Goal: Information Seeking & Learning: Learn about a topic

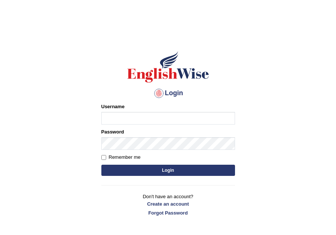
type input "Leticia_parramatta"
click at [159, 171] on button "Login" at bounding box center [168, 169] width 134 height 11
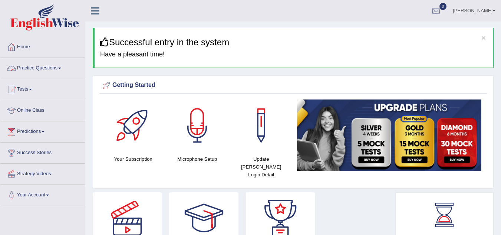
click at [61, 68] on span at bounding box center [59, 68] width 3 height 1
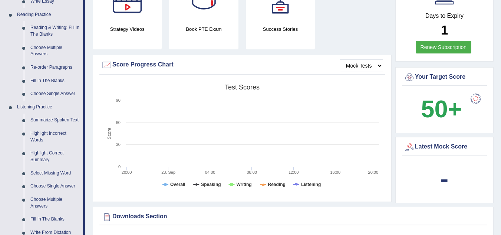
scroll to position [238, 0]
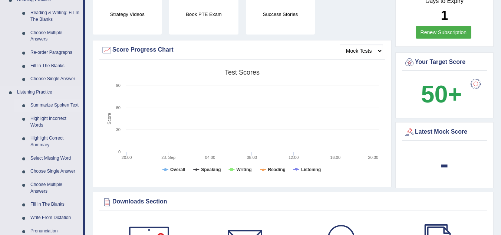
click at [56, 105] on link "Summarize Spoken Text" at bounding box center [55, 105] width 56 height 13
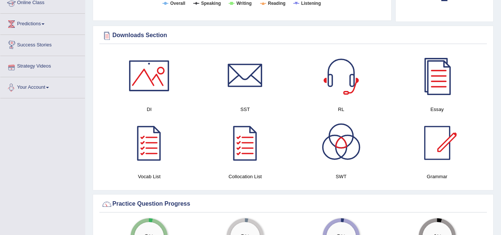
scroll to position [373, 0]
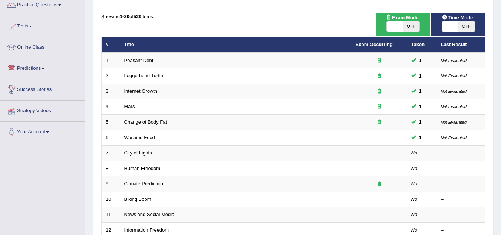
scroll to position [74, 0]
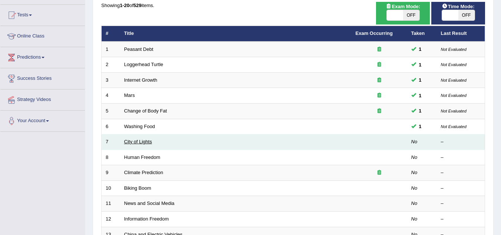
click at [127, 141] on link "City of Lights" at bounding box center [138, 142] width 28 height 6
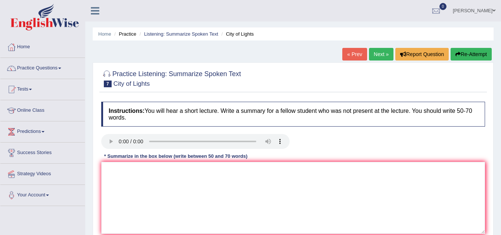
click at [353, 53] on link "« Prev" at bounding box center [355, 54] width 24 height 13
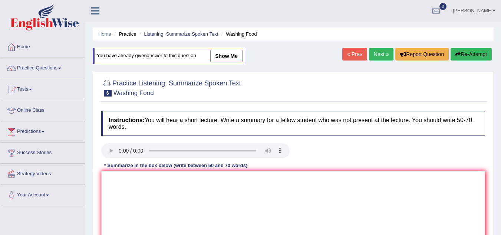
click at [230, 57] on link "show me" at bounding box center [226, 56] width 32 height 13
type textarea "The speaker spoke about the act of food safety and washing of food product. To …"
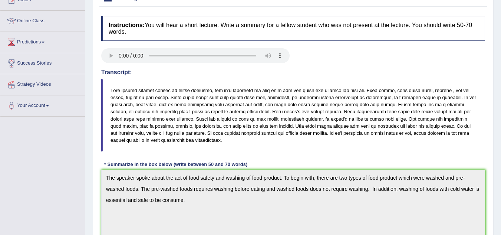
scroll to position [21, 0]
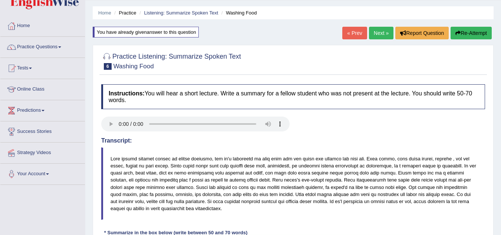
click at [374, 34] on link "Next »" at bounding box center [381, 33] width 24 height 13
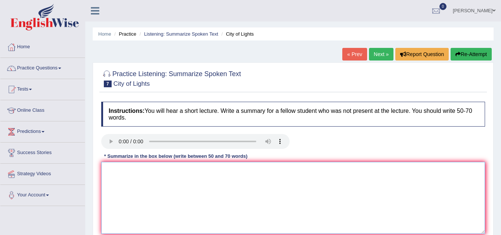
click at [115, 167] on textarea at bounding box center [293, 198] width 384 height 72
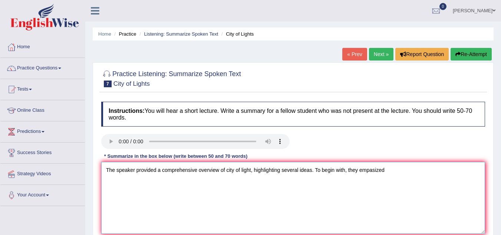
click at [390, 171] on textarea "The speaker provided a comprehensive overview of city of light, highlighting se…" at bounding box center [293, 198] width 384 height 72
click at [426, 170] on textarea "The speaker provided a comprehensive overview of city of light, highlighting se…" at bounding box center [293, 198] width 384 height 72
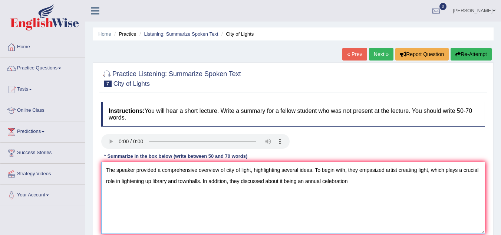
click at [348, 183] on textarea "The speaker provided a comprehensive overview of city of light, highlighting se…" at bounding box center [293, 198] width 384 height 72
click at [392, 183] on textarea "The speaker provided a comprehensive overview of city of light, highlighting se…" at bounding box center [293, 198] width 384 height 72
click at [416, 182] on textarea "The speaker provided a comprehensive overview of city of light, highlighting se…" at bounding box center [293, 198] width 384 height 72
click at [435, 180] on textarea "The speaker provided a comprehensive overview of city of light, highlighting se…" at bounding box center [293, 198] width 384 height 72
click at [454, 179] on textarea "The speaker provided a comprehensive overview of city of light, highlighting se…" at bounding box center [293, 198] width 384 height 72
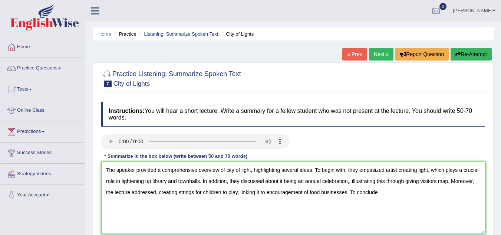
click at [379, 190] on textarea "The speaker provided a comprehensive overview of city of light, highlighting se…" at bounding box center [293, 198] width 384 height 72
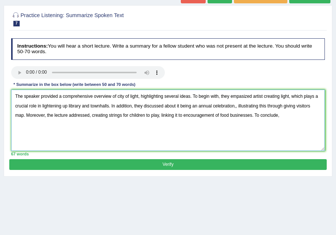
scroll to position [51, 0]
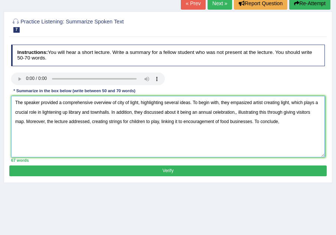
click at [286, 124] on textarea "The speaker provided a comprehensive overview of city of light, highlighting se…" at bounding box center [168, 126] width 314 height 61
click at [237, 112] on textarea "The speaker provided a comprehensive overview of city of light, highlighting se…" at bounding box center [168, 126] width 314 height 61
click at [271, 123] on textarea "The speaker provided a comprehensive overview of city of light, highlighting se…" at bounding box center [168, 126] width 314 height 61
click at [319, 111] on textarea "The speaker provided a comprehensive overview of city of light, highlighting se…" at bounding box center [168, 126] width 314 height 61
click at [294, 123] on textarea "The speaker provided a comprehensive overview of city of light, highlighting se…" at bounding box center [168, 126] width 314 height 61
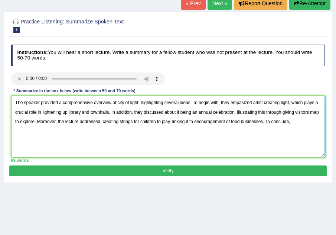
click at [294, 123] on textarea "The speaker provided a comprehensive overview of city of light, highlighting se…" at bounding box center [168, 126] width 314 height 61
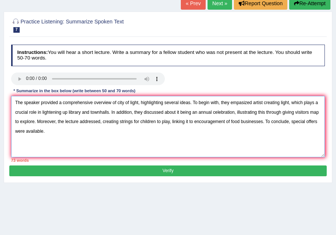
click at [79, 119] on textarea "The speaker provided a comprehensive overview of city of light, highlighting se…" at bounding box center [168, 126] width 314 height 61
click at [88, 121] on textarea "The speaker provided a comprehensive overview of city of light, highlighting se…" at bounding box center [168, 126] width 314 height 61
click at [82, 122] on textarea "The speaker provided a comprehensive overview of city of light, highlighting se…" at bounding box center [168, 126] width 314 height 61
click at [281, 112] on textarea "The speaker provided a comprehensive overview of city of light, highlighting se…" at bounding box center [168, 126] width 314 height 61
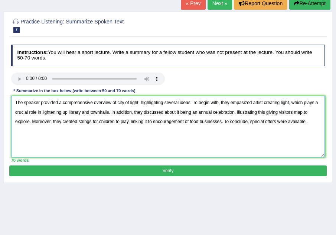
click at [281, 112] on textarea "The speaker provided a comprehensive overview of city of light, highlighting se…" at bounding box center [168, 126] width 314 height 61
click at [264, 111] on textarea "The speaker provided a comprehensive overview of city of light, highlighting se…" at bounding box center [168, 126] width 314 height 61
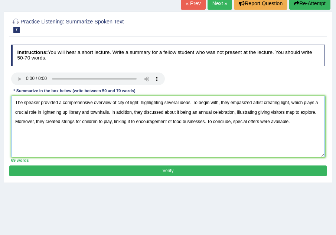
click at [190, 112] on textarea "The speaker provided a comprehensive overview of city of light, highlighting se…" at bounding box center [168, 126] width 314 height 61
click at [242, 114] on textarea "The speaker provided a comprehensive overview of city of light, highlighting se…" at bounding box center [168, 126] width 314 height 61
type textarea "The speaker provided a comprehensive overview of city of light, highlighting se…"
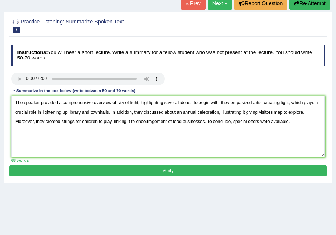
click at [170, 170] on button "Verify" at bounding box center [167, 170] width 317 height 11
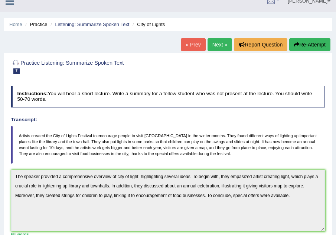
scroll to position [3, 0]
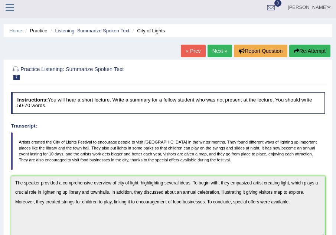
click at [215, 53] on link "Next »" at bounding box center [219, 51] width 24 height 13
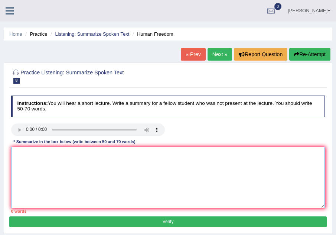
click at [22, 150] on textarea at bounding box center [168, 177] width 314 height 61
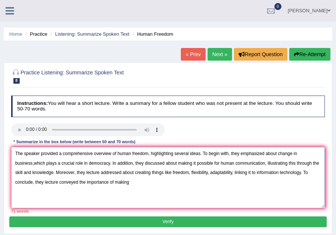
click at [190, 174] on textarea "The speaker provided a comprehensive overview of human freedom, highlighting se…" at bounding box center [168, 177] width 314 height 61
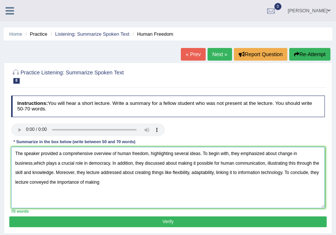
click at [192, 173] on textarea "The speaker provided a comprehensive overview of human freedom, highlighting se…" at bounding box center [168, 177] width 314 height 61
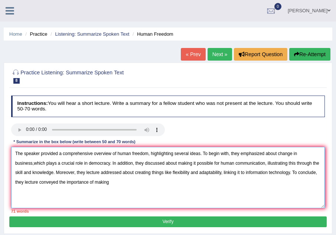
click at [221, 173] on textarea "The speaker provided a comprehensive overview of human freedom, highlighting se…" at bounding box center [168, 177] width 314 height 61
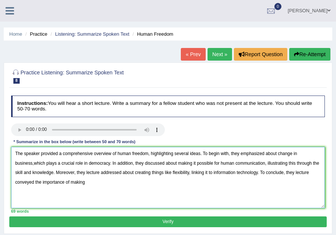
click at [88, 180] on textarea "The speaker provided a comprehensive overview of human freedom, highlighting se…" at bounding box center [168, 177] width 314 height 61
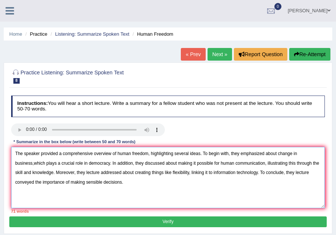
click at [196, 161] on textarea "The speaker provided a comprehensive overview of human freedom, highlighting se…" at bounding box center [168, 177] width 314 height 61
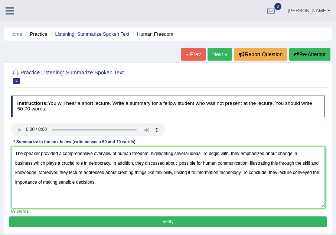
click at [196, 161] on textarea "The speaker provided a comprehensive overview of human freedom, highlighting se…" at bounding box center [168, 177] width 314 height 61
click at [180, 160] on textarea "The speaker provided a comprehensive overview of human freedom, highlighting se…" at bounding box center [168, 177] width 314 height 61
click at [35, 164] on textarea "The speaker provided a comprehensive overview of human freedom, highlighting se…" at bounding box center [168, 177] width 314 height 61
click at [158, 165] on textarea "The speaker provided a comprehensive overview of human freedom, highlighting se…" at bounding box center [168, 177] width 314 height 61
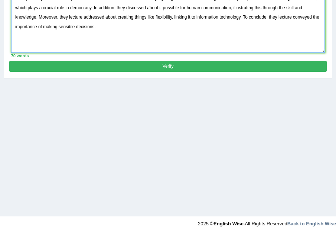
type textarea "The speaker provided a comprehensive overview of human freedom, highlighting se…"
click at [174, 65] on button "Verify" at bounding box center [167, 66] width 317 height 11
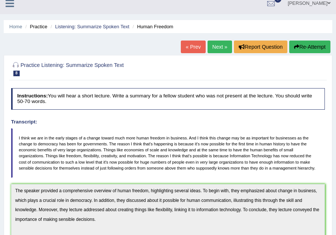
scroll to position [0, 0]
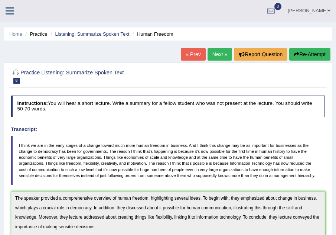
click at [216, 56] on link "Next »" at bounding box center [219, 54] width 24 height 13
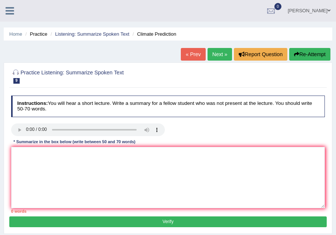
click at [220, 50] on link "Next »" at bounding box center [219, 54] width 24 height 13
click at [213, 57] on link "Next »" at bounding box center [219, 54] width 24 height 13
click at [212, 55] on link "Next »" at bounding box center [219, 54] width 24 height 13
click at [216, 53] on link "Next »" at bounding box center [219, 54] width 24 height 13
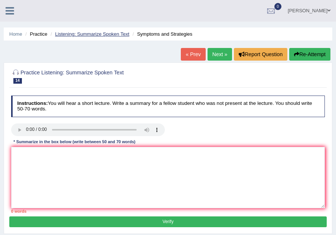
click at [80, 36] on link "Listening: Summarize Spoken Text" at bounding box center [92, 34] width 74 height 6
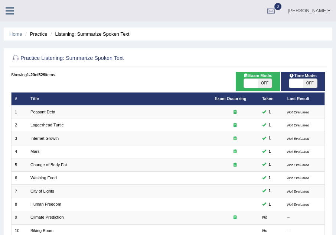
click at [10, 13] on icon at bounding box center [10, 11] width 9 height 10
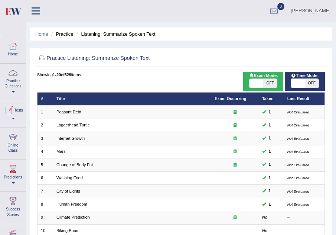
click at [13, 89] on link "Practice Questions" at bounding box center [12, 80] width 25 height 35
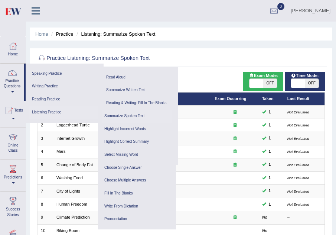
click at [60, 112] on link "Listening Practice" at bounding box center [63, 112] width 69 height 13
click at [124, 191] on link "Fill In The Blanks" at bounding box center [137, 193] width 71 height 13
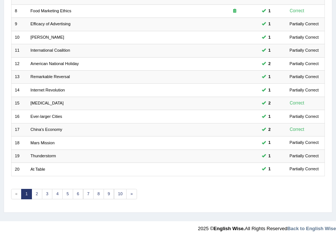
scroll to position [198, 0]
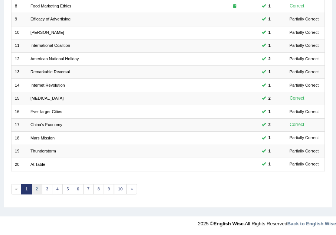
click at [36, 188] on link "2" at bounding box center [37, 189] width 11 height 10
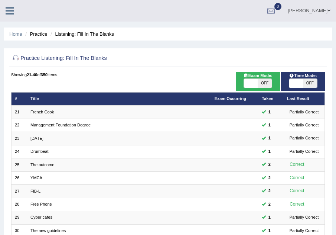
scroll to position [198, 0]
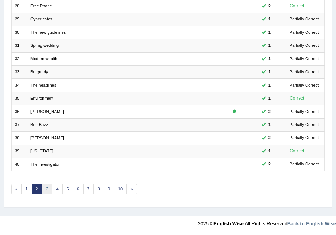
click at [48, 189] on link "3" at bounding box center [47, 189] width 11 height 10
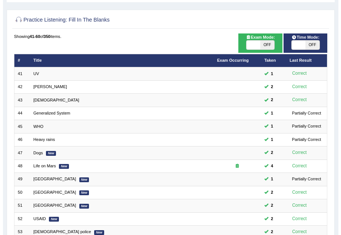
scroll to position [35, 0]
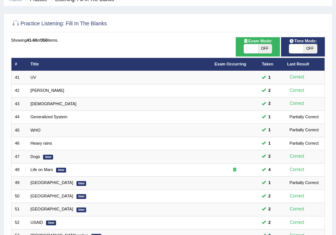
click at [265, 47] on span "OFF" at bounding box center [265, 48] width 14 height 9
checkbox input "true"
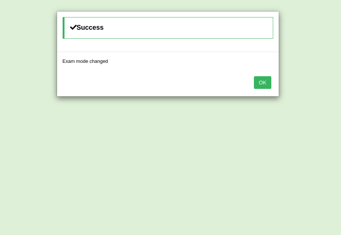
click at [268, 78] on button "OK" at bounding box center [262, 82] width 17 height 13
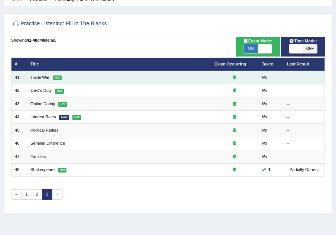
click at [50, 76] on td "Trade War Hot" at bounding box center [119, 77] width 184 height 13
click at [39, 76] on link "Trade War" at bounding box center [39, 77] width 19 height 4
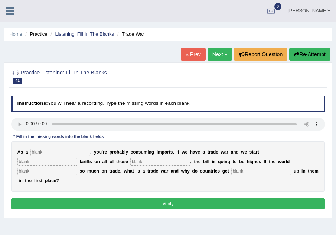
click at [191, 54] on link "« Prev" at bounding box center [193, 54] width 24 height 13
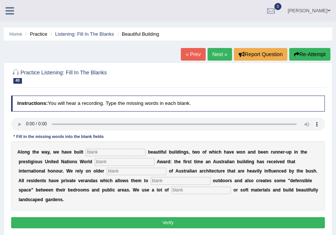
click at [214, 54] on link "Next »" at bounding box center [219, 54] width 24 height 13
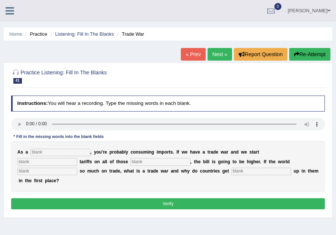
click at [193, 50] on link "« Prev" at bounding box center [193, 54] width 24 height 13
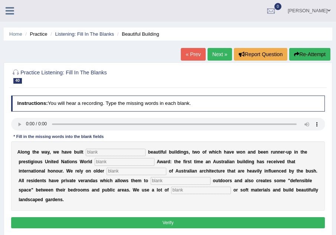
click at [134, 154] on input "text" at bounding box center [116, 151] width 60 height 7
type input "unshamed"
click at [127, 161] on input "text" at bounding box center [125, 161] width 60 height 7
type input "habitat"
click at [128, 174] on input "text" at bounding box center [137, 170] width 60 height 7
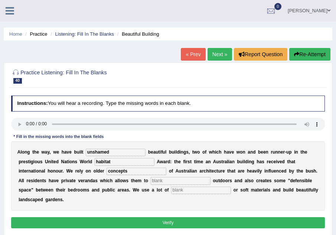
type input "concepts"
click at [175, 180] on input "text" at bounding box center [181, 180] width 60 height 7
type input "socialize"
click at [204, 189] on input "text" at bounding box center [201, 189] width 60 height 7
type input "natural"
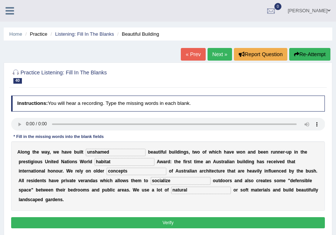
click at [206, 219] on button "Verify" at bounding box center [168, 222] width 314 height 11
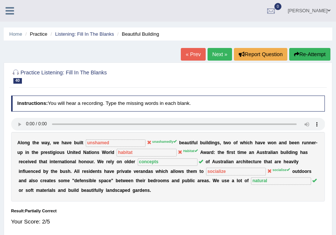
click at [223, 55] on link "Next »" at bounding box center [219, 54] width 24 height 13
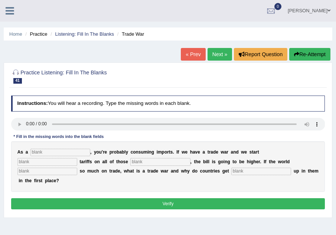
click at [48, 153] on input "text" at bounding box center [60, 151] width 60 height 7
type input "consumer"
click at [49, 161] on input "text" at bounding box center [47, 161] width 60 height 7
type input "slapping"
click at [142, 161] on input "text" at bounding box center [160, 161] width 60 height 7
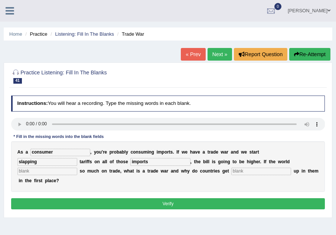
type input "imports"
click at [77, 172] on input "text" at bounding box center [47, 170] width 60 height 7
type input "tries"
click at [243, 170] on input "text" at bounding box center [261, 170] width 60 height 7
type input "caught"
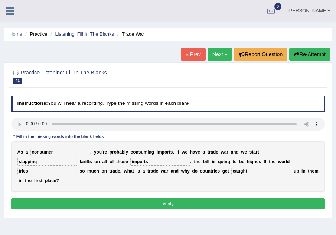
click at [232, 204] on button "Verify" at bounding box center [168, 203] width 314 height 11
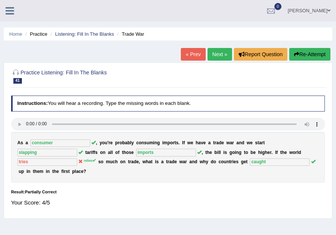
click at [220, 58] on link "Next »" at bounding box center [219, 54] width 24 height 13
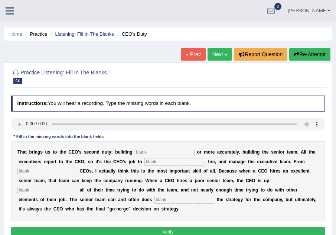
click at [135, 151] on input "text" at bounding box center [165, 151] width 60 height 7
type input "everyone"
click at [163, 164] on input "text" at bounding box center [174, 161] width 60 height 7
type input "hire"
click at [53, 171] on input "text" at bounding box center [47, 170] width 60 height 7
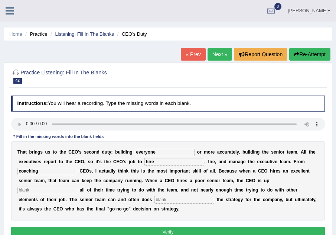
type input "coaching"
click at [43, 192] on input "text" at bounding box center [47, 189] width 60 height 7
type input "spending"
click at [166, 197] on input "text" at bounding box center [184, 199] width 60 height 7
type input "develop"
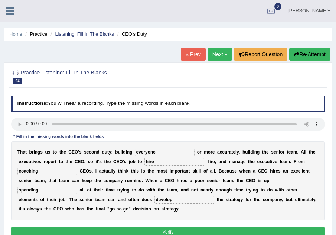
click at [196, 229] on button "Verify" at bounding box center [168, 231] width 314 height 11
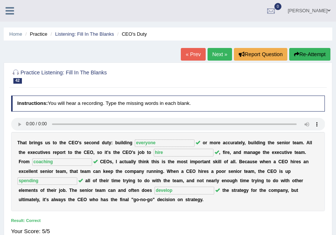
click at [217, 56] on link "Next »" at bounding box center [219, 54] width 24 height 13
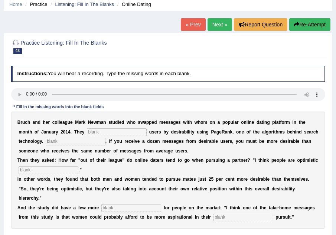
scroll to position [45, 0]
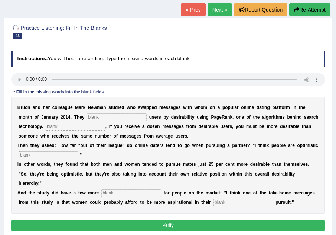
click at [96, 117] on input "text" at bounding box center [117, 116] width 60 height 7
type input "charactagorized"
click at [84, 128] on input "text" at bounding box center [76, 126] width 60 height 7
click at [66, 125] on input "essiential" at bounding box center [76, 126] width 60 height 7
click at [85, 126] on input "Essiential" at bounding box center [76, 126] width 60 height 7
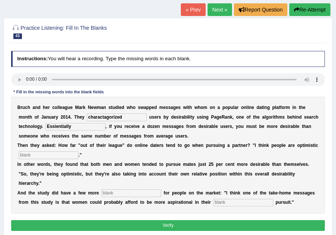
click at [78, 127] on input "Essientially" at bounding box center [76, 126] width 60 height 7
click at [79, 127] on input "Essientially" at bounding box center [76, 126] width 60 height 7
type input "Essencially"
click at [43, 154] on input "text" at bounding box center [49, 154] width 60 height 7
click at [119, 195] on input "text" at bounding box center [131, 192] width 60 height 7
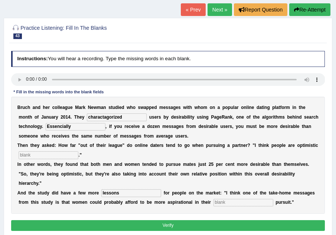
type input "lessons"
click at [246, 200] on input "text" at bounding box center [243, 202] width 60 height 7
type input "make"
click at [60, 153] on input "text" at bounding box center [49, 154] width 60 height 7
click at [55, 153] on input "text" at bounding box center [49, 154] width 60 height 7
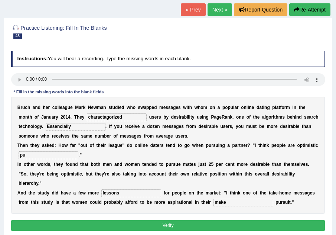
type input "p"
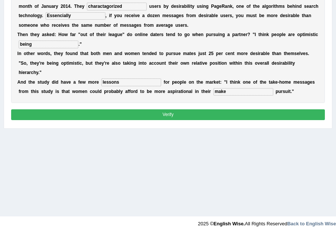
type input "being"
click at [210, 120] on button "Verify" at bounding box center [168, 114] width 314 height 11
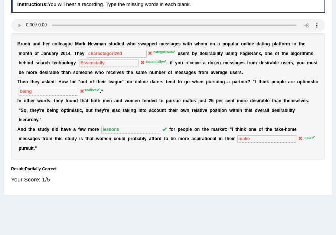
scroll to position [86, 0]
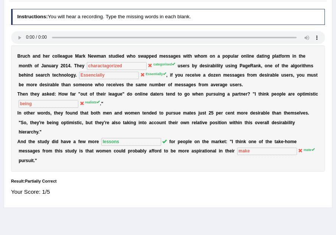
click at [335, 3] on div "Home Practice Listening: Fill In The Blanks Online Dating « Prev Next » Report …" at bounding box center [168, 99] width 336 height 371
drag, startPoint x: 335, startPoint y: 3, endPoint x: 340, endPoint y: 3, distance: 4.5
click at [335, 3] on html "Toggle navigation Home Practice Questions Speaking Practice Read Aloud Repeat S…" at bounding box center [168, 31] width 336 height 235
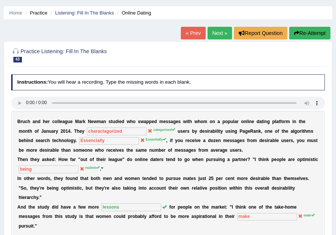
scroll to position [12, 0]
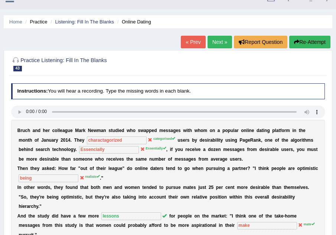
click at [222, 40] on link "Next »" at bounding box center [219, 42] width 24 height 13
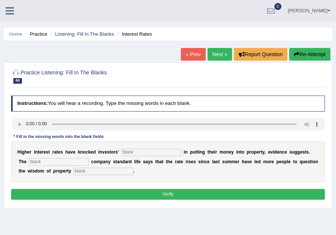
click at [130, 152] on input "text" at bounding box center [151, 151] width 60 height 7
type input "confidence"
click at [78, 161] on input "text" at bounding box center [59, 161] width 60 height 7
click at [33, 161] on input "issurance" at bounding box center [59, 161] width 60 height 7
click at [37, 161] on input "inssurance" at bounding box center [59, 161] width 60 height 7
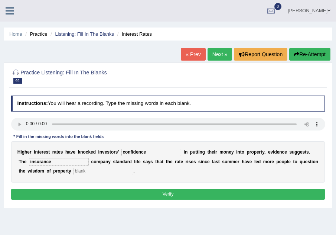
type input "insurance"
click at [116, 171] on input "text" at bounding box center [103, 170] width 60 height 7
type input "investment"
click at [135, 192] on button "Verify" at bounding box center [168, 194] width 314 height 11
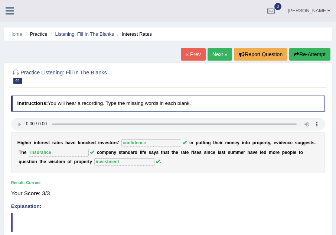
click at [220, 51] on link "Next »" at bounding box center [219, 54] width 24 height 13
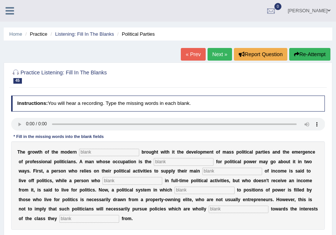
click at [123, 154] on input "text" at bounding box center [109, 151] width 60 height 7
type input "state"
click at [190, 159] on input "text" at bounding box center [184, 161] width 60 height 7
type input "struggle"
click at [258, 169] on input "text" at bounding box center [232, 170] width 60 height 7
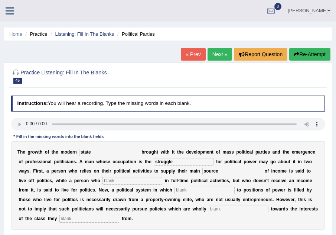
type input "source"
click at [162, 180] on input "text" at bounding box center [132, 180] width 60 height 7
type input "engages"
click at [234, 191] on input "text" at bounding box center [204, 189] width 60 height 7
type input "recruitment"
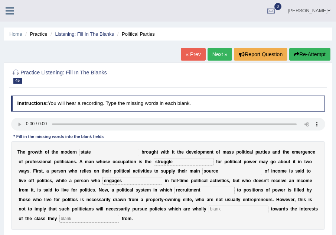
click at [252, 207] on input "text" at bounding box center [239, 208] width 60 height 7
click at [251, 209] on input "bias" at bounding box center [239, 208] width 60 height 7
type input "bias"
click at [119, 218] on input "text" at bounding box center [89, 217] width 60 height 7
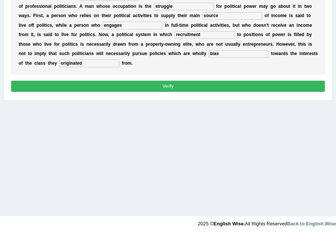
type input "originated"
click at [216, 88] on button "Verify" at bounding box center [168, 86] width 314 height 11
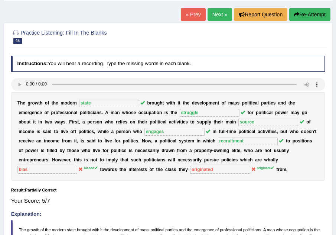
scroll to position [27, 0]
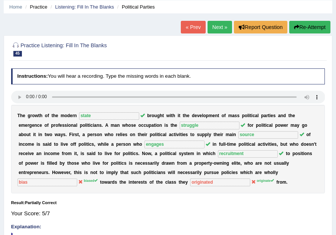
click at [222, 24] on link "Next »" at bounding box center [219, 27] width 24 height 13
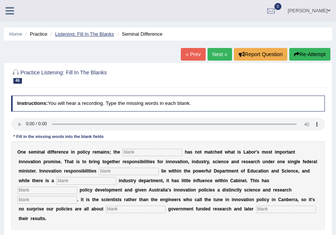
click at [89, 34] on link "Listening: Fill In The Blanks" at bounding box center [84, 34] width 59 height 6
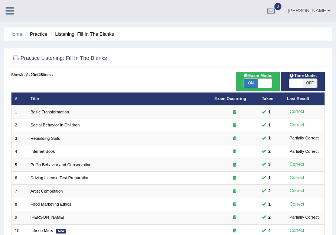
click at [42, 36] on li "Practice" at bounding box center [35, 33] width 24 height 7
click at [13, 32] on link "Home" at bounding box center [15, 34] width 13 height 6
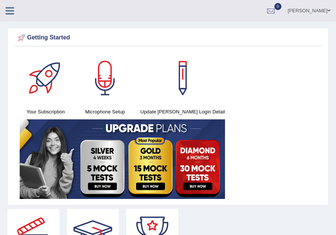
click at [7, 10] on icon at bounding box center [10, 11] width 9 height 10
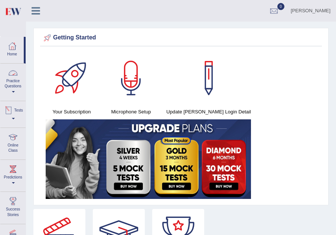
click at [11, 87] on link "Practice Questions" at bounding box center [12, 80] width 25 height 35
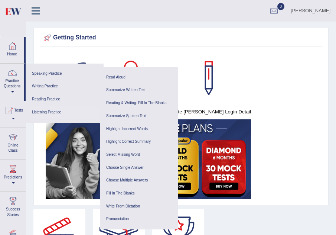
click at [49, 113] on link "Listening Practice" at bounding box center [64, 112] width 71 height 13
click at [130, 204] on link "Write From Dictation" at bounding box center [139, 206] width 71 height 13
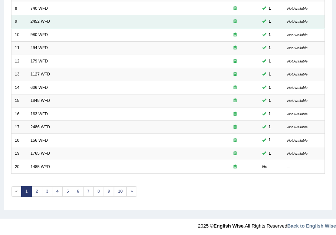
scroll to position [198, 0]
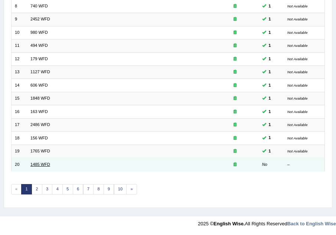
click at [38, 164] on link "1485 WFD" at bounding box center [40, 164] width 20 height 4
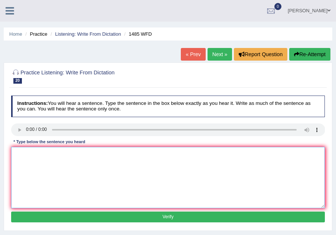
click at [20, 155] on textarea at bounding box center [168, 177] width 314 height 61
click at [144, 154] on textarea "Course works to science thoroughly gives students the science to study the subj…" at bounding box center [168, 177] width 314 height 61
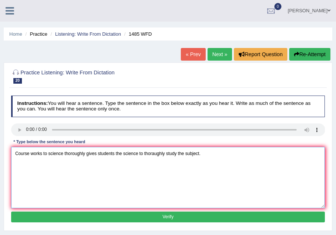
click at [86, 153] on textarea "Course works to science thoroughly gives students the science to thoraughly stu…" at bounding box center [168, 177] width 314 height 61
click at [55, 153] on textarea "Course works gives students the science to thoraughly study the subject." at bounding box center [168, 177] width 314 height 61
click at [42, 153] on textarea "Course works gives give students the science to thoraughly study the subject." at bounding box center [168, 177] width 314 height 61
click at [131, 153] on textarea "Course works work gives give students the science to thoraughly study the subje…" at bounding box center [168, 177] width 314 height 61
click at [177, 153] on textarea "Course works work gives give students the science to thoroughly study the subje…" at bounding box center [168, 177] width 314 height 61
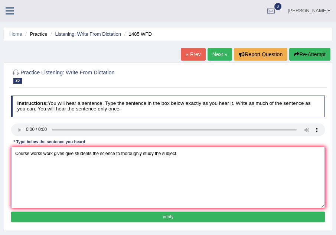
type textarea "Course works work gives give students the science to thoroughly study the subje…"
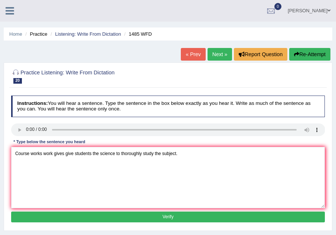
click at [168, 218] on button "Verify" at bounding box center [168, 216] width 314 height 11
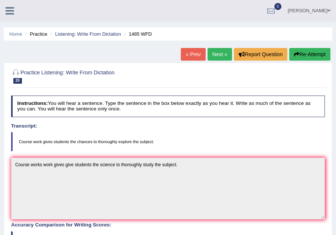
click at [224, 56] on link "Next »" at bounding box center [219, 54] width 24 height 13
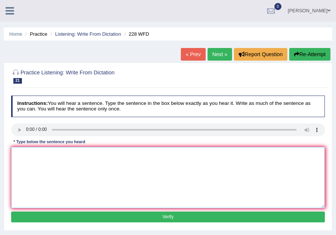
click at [19, 154] on textarea at bounding box center [168, 177] width 314 height 61
click at [17, 153] on textarea "computer science has become the popular university degree course." at bounding box center [168, 177] width 314 height 61
type textarea "Computer science has become the popular university degree course."
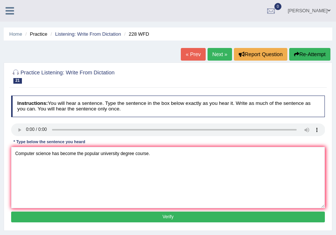
click at [156, 216] on button "Verify" at bounding box center [168, 216] width 314 height 11
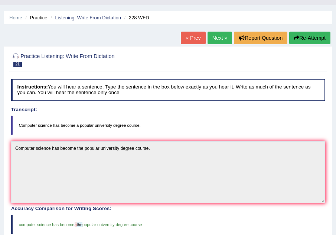
scroll to position [15, 0]
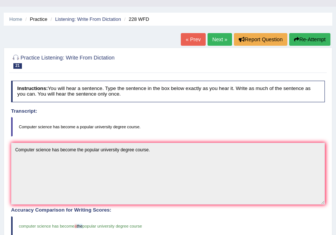
click at [218, 39] on link "Next »" at bounding box center [219, 39] width 24 height 13
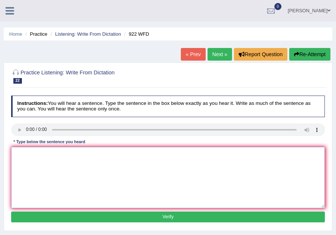
click at [17, 153] on textarea at bounding box center [168, 177] width 314 height 61
click at [34, 154] on textarea "Students intending to attend the confernce must register for course." at bounding box center [168, 177] width 314 height 61
click at [150, 153] on textarea "Students Student intending to attend the confernce must register for course." at bounding box center [168, 177] width 314 height 61
type textarea "Students Student intending to attend the confernce must register for the course."
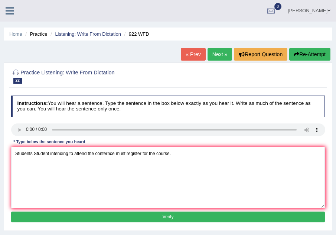
click at [170, 217] on button "Verify" at bounding box center [168, 216] width 314 height 11
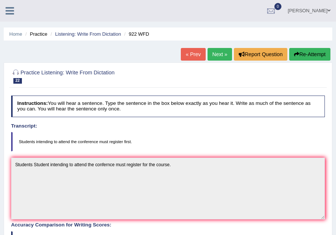
click at [217, 55] on link "Next »" at bounding box center [219, 54] width 24 height 13
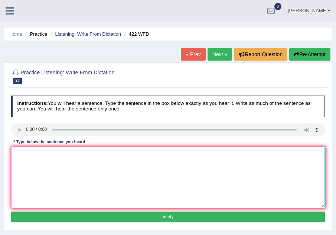
click at [15, 152] on textarea at bounding box center [168, 177] width 314 height 61
click at [103, 153] on textarea "The most important details of this arguments are missing." at bounding box center [168, 177] width 314 height 61
type textarea "The most important details of this arguments are missing."
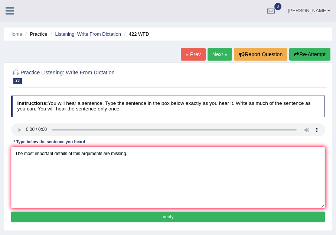
click at [172, 214] on button "Verify" at bounding box center [168, 216] width 314 height 11
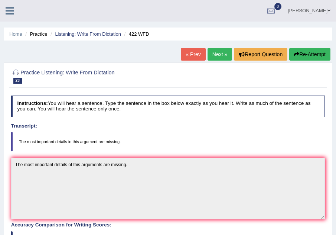
click at [213, 54] on link "Next »" at bounding box center [219, 54] width 24 height 13
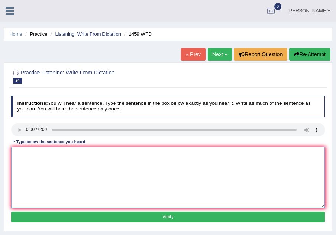
click at [27, 150] on textarea at bounding box center [168, 177] width 314 height 61
click at [80, 153] on textarea "All experiments and practical are momentor in this laboratory." at bounding box center [168, 177] width 314 height 61
click at [128, 154] on textarea "All experiments and practical are monitored momentor in this laboratory." at bounding box center [168, 177] width 314 height 61
type textarea "All experiments and practical are monitored momentor in on this laboratory."
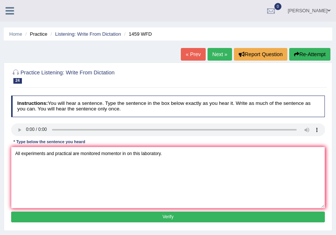
click at [171, 216] on button "Verify" at bounding box center [168, 216] width 314 height 11
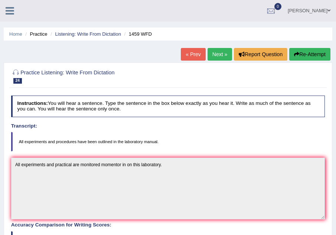
click at [220, 53] on link "Next »" at bounding box center [219, 54] width 24 height 13
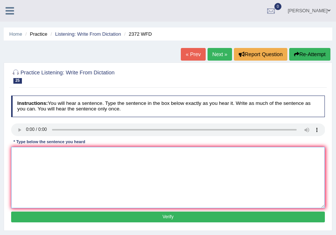
click at [20, 153] on textarea at bounding box center [168, 177] width 314 height 61
click at [49, 154] on textarea "We must hand in are assignment by this month ending and am happy." at bounding box center [168, 177] width 314 height 61
click at [86, 153] on textarea "We must hand in all are assignment by this month ending and am happy." at bounding box center [168, 177] width 314 height 61
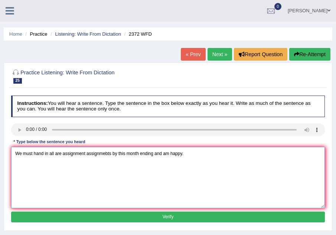
type textarea "We must hand in all are assignment assignmebts by this month ending and am happ…"
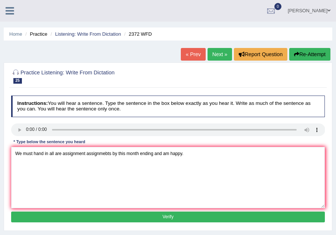
click at [163, 216] on button "Verify" at bounding box center [168, 216] width 314 height 11
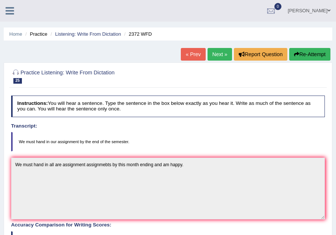
click at [218, 47] on div "Home Practice Listening: Write From Dictation 2372 WFD « Prev Next » Report Que…" at bounding box center [168, 203] width 336 height 407
click at [218, 53] on link "Next »" at bounding box center [219, 54] width 24 height 13
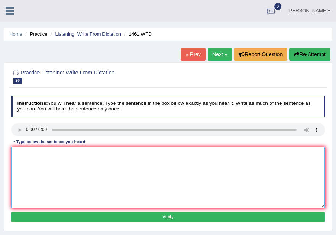
click at [21, 150] on textarea at bounding box center [168, 177] width 314 height 61
click at [33, 153] on textarea "My sister runs a business about toys." at bounding box center [168, 177] width 314 height 61
type textarea "My sister system runs a business about toys."
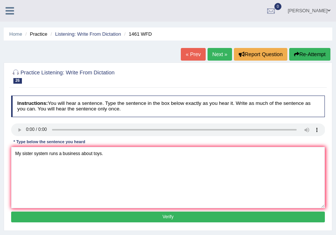
click at [126, 215] on button "Verify" at bounding box center [168, 216] width 314 height 11
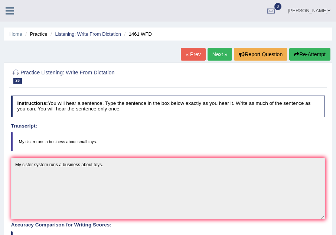
click at [220, 51] on link "Next »" at bounding box center [219, 54] width 24 height 13
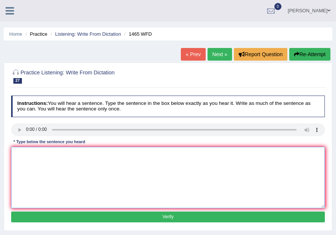
click at [18, 157] on textarea at bounding box center [168, 177] width 314 height 61
type textarea "You can find the complaint form on the website."
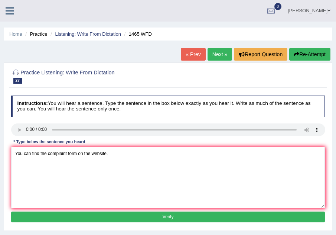
click at [171, 215] on button "Verify" at bounding box center [168, 216] width 314 height 11
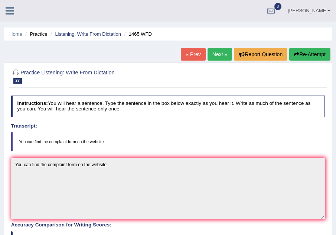
click at [217, 50] on link "Next »" at bounding box center [219, 54] width 24 height 13
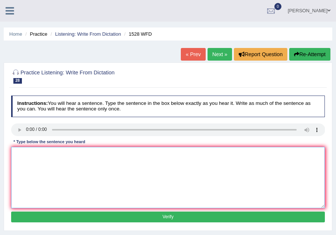
click at [19, 153] on textarea at bounding box center [168, 177] width 314 height 61
click at [90, 153] on textarea "We are looking at introducing methods that are practical in the market." at bounding box center [168, 177] width 314 height 61
type textarea "We are looking at introducing methods that are practical in the market."
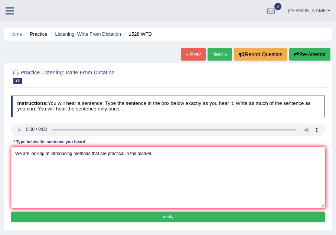
click at [129, 215] on button "Verify" at bounding box center [168, 216] width 314 height 11
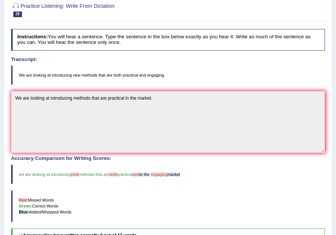
scroll to position [42, 0]
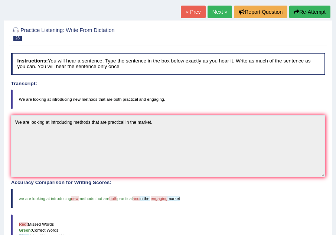
click at [215, 13] on link "Next »" at bounding box center [219, 12] width 24 height 13
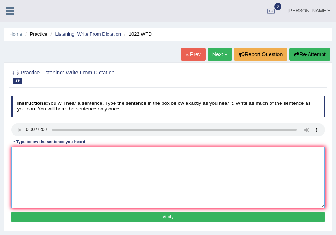
click at [23, 150] on textarea at bounding box center [168, 177] width 314 height 61
click at [49, 154] on textarea "Mathematics" at bounding box center [168, 177] width 314 height 61
click at [55, 153] on textarea "Mathematics provide the foundation for understanding and porviding data." at bounding box center [168, 177] width 314 height 61
click at [103, 154] on textarea "Mathematics provide provides the foundation for understanding and porviding dat…" at bounding box center [168, 177] width 314 height 61
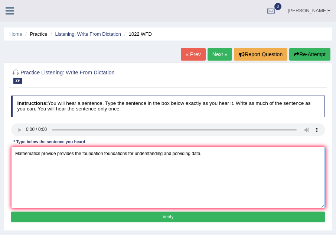
click at [180, 151] on textarea "Mathematics provide provides the foundation foundations for understanding and p…" at bounding box center [168, 177] width 314 height 61
type textarea "Mathematics provide provides the foundation foundations for understanding and p…"
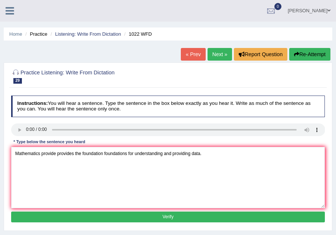
click at [213, 216] on button "Verify" at bounding box center [168, 216] width 314 height 11
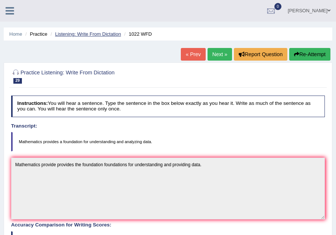
click at [73, 34] on link "Listening: Write From Dictation" at bounding box center [88, 34] width 66 height 6
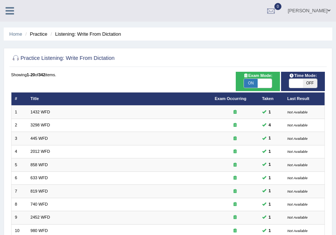
click at [17, 30] on ul "Home Practice Listening: Write From Dictation" at bounding box center [168, 33] width 328 height 13
click at [38, 36] on li "Practice" at bounding box center [35, 33] width 24 height 7
click at [37, 33] on li "Practice" at bounding box center [35, 33] width 24 height 7
click at [46, 34] on li "Practice" at bounding box center [35, 33] width 24 height 7
click at [34, 37] on li "Practice" at bounding box center [35, 33] width 24 height 7
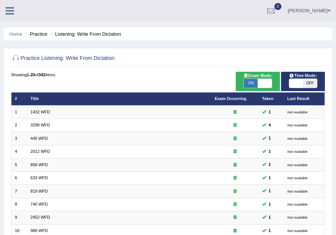
click at [34, 37] on li "Practice" at bounding box center [35, 33] width 24 height 7
click at [10, 13] on icon at bounding box center [10, 11] width 9 height 10
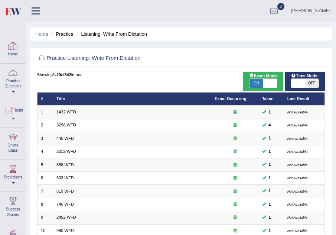
click at [10, 74] on div at bounding box center [12, 72] width 11 height 11
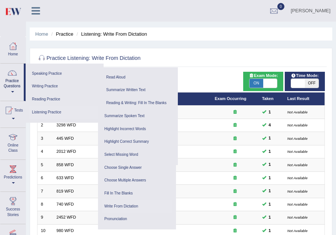
click at [56, 110] on link "Listening Practice" at bounding box center [63, 112] width 69 height 13
click at [53, 97] on link "Reading Practice" at bounding box center [64, 99] width 71 height 13
click at [53, 86] on link "Writing Practice" at bounding box center [64, 86] width 71 height 13
click at [50, 72] on link "Speaking Practice" at bounding box center [64, 73] width 71 height 13
click at [10, 83] on link "Practice Questions" at bounding box center [11, 80] width 23 height 35
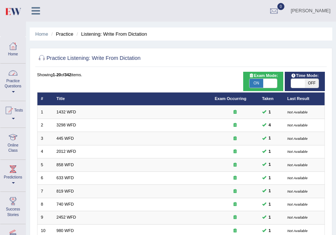
click at [13, 80] on link "Practice Questions" at bounding box center [12, 80] width 25 height 35
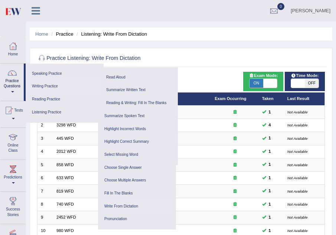
click at [45, 87] on link "Writing Practice" at bounding box center [64, 86] width 71 height 13
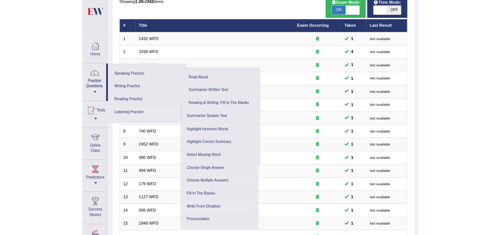
scroll to position [104, 0]
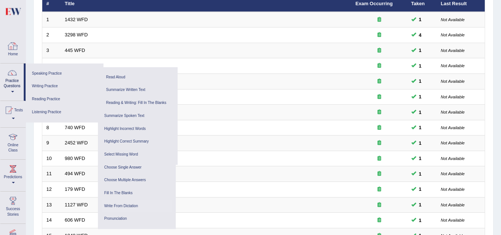
click at [10, 45] on div at bounding box center [12, 45] width 11 height 11
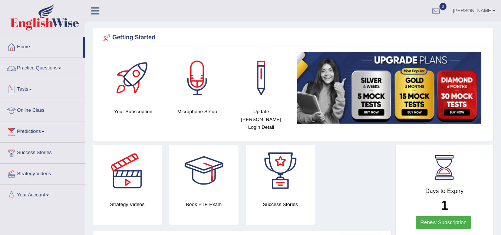
click at [63, 72] on link "Practice Questions" at bounding box center [42, 67] width 85 height 19
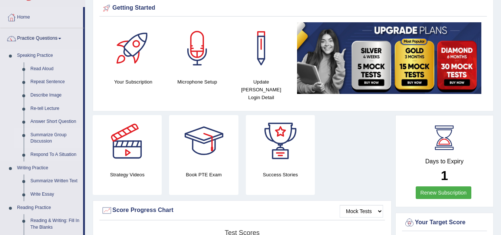
scroll to position [45, 0]
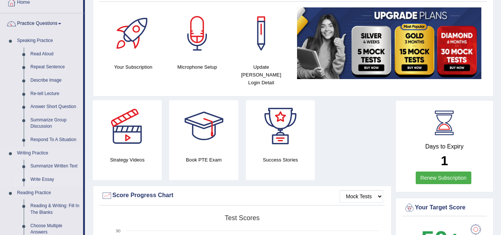
click at [45, 180] on link "Write Essay" at bounding box center [55, 179] width 56 height 13
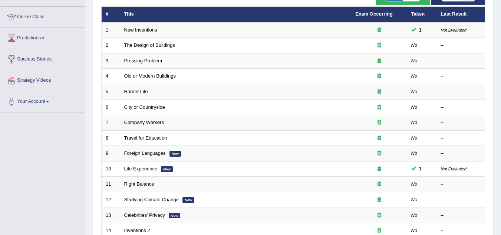
scroll to position [104, 0]
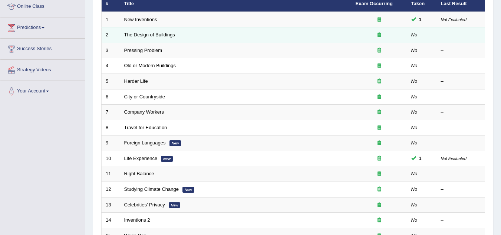
click at [148, 32] on link "The Design of Buildings" at bounding box center [149, 35] width 51 height 6
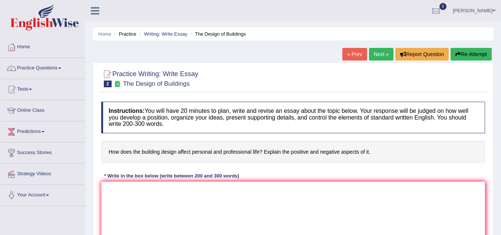
click at [375, 52] on link "Next »" at bounding box center [381, 54] width 24 height 13
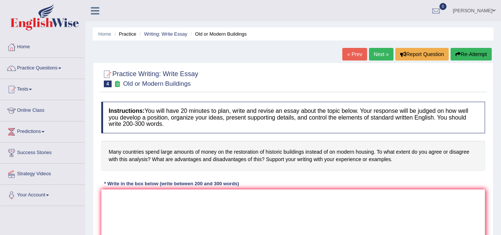
click at [375, 52] on link "Next »" at bounding box center [381, 54] width 24 height 13
